Goal: Find contact information: Find contact information

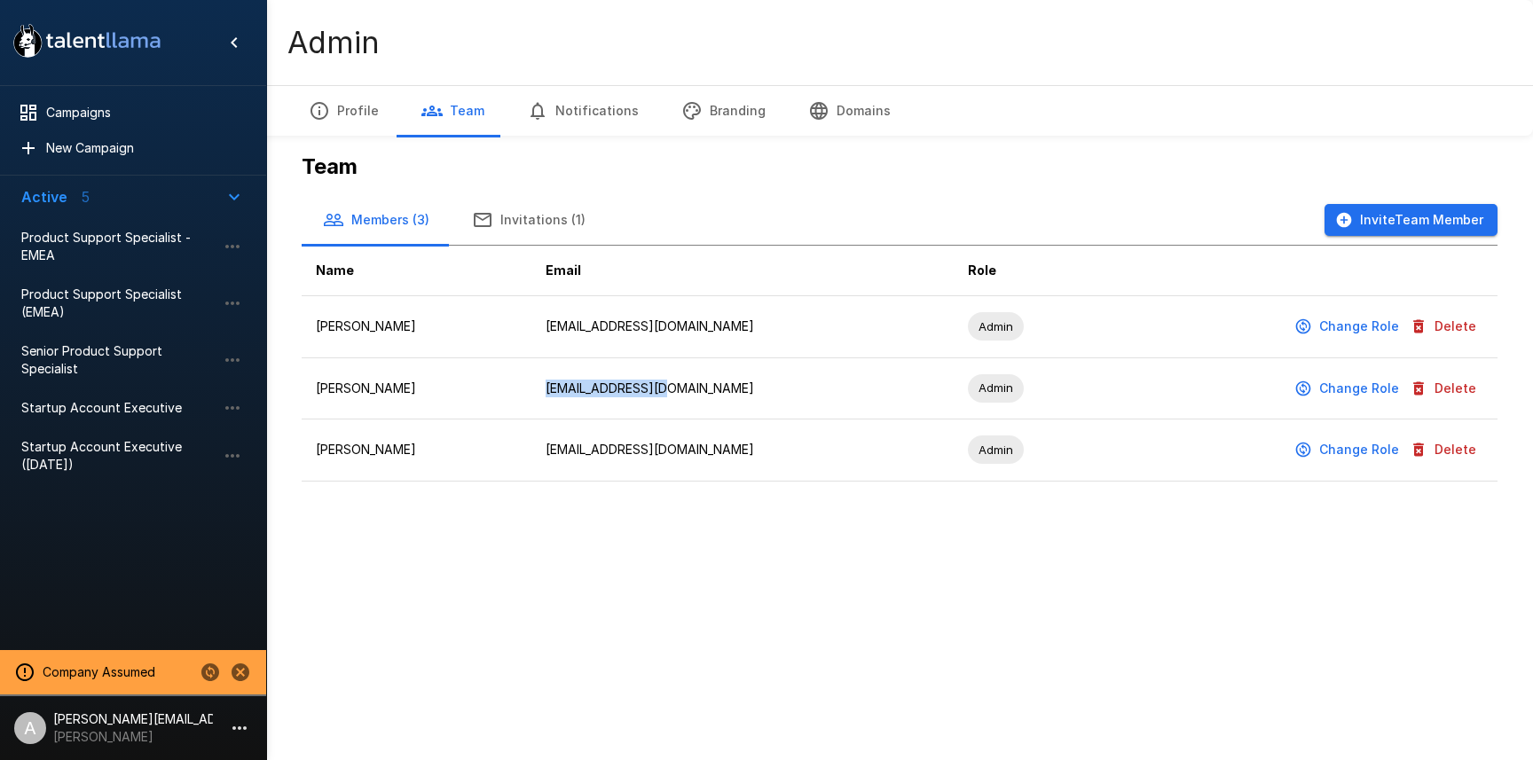
drag, startPoint x: 561, startPoint y: 391, endPoint x: 708, endPoint y: 390, distance: 146.4
click at [708, 390] on td "steph@ashbyhq.com" at bounding box center [742, 388] width 422 height 62
